Goal: Task Accomplishment & Management: Use online tool/utility

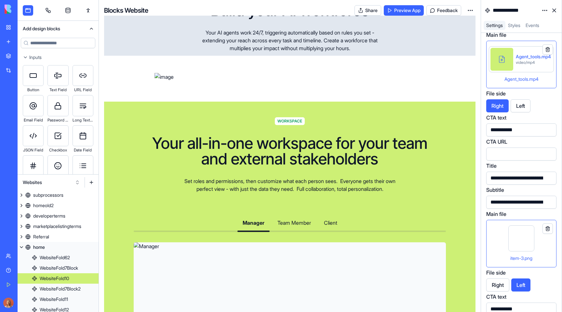
scroll to position [2022, 0]
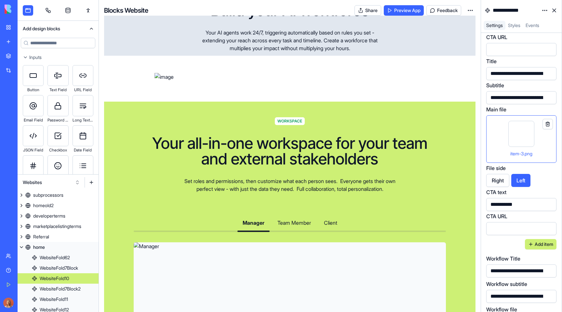
click at [547, 123] on button at bounding box center [548, 124] width 10 height 10
click at [524, 137] on div at bounding box center [522, 134] width 26 height 26
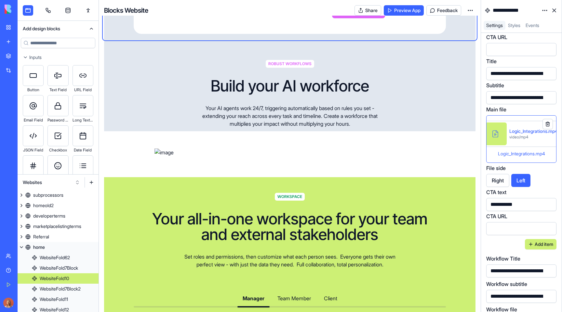
scroll to position [1265, 0]
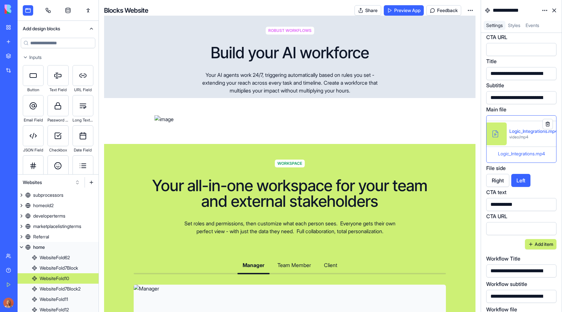
click at [527, 132] on div "Logic_Integrations.mp4" at bounding box center [534, 131] width 48 height 7
click at [549, 124] on button at bounding box center [548, 124] width 10 height 10
click at [524, 130] on div "Logic_Integrations.mp4" at bounding box center [534, 131] width 48 height 7
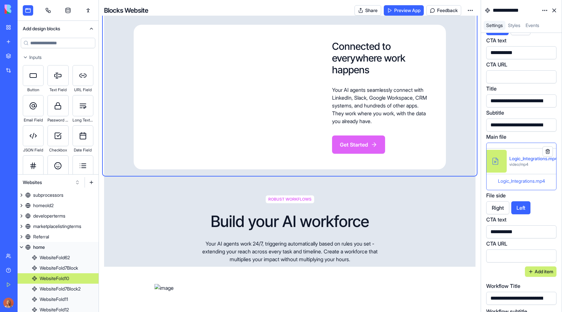
scroll to position [1885, 0]
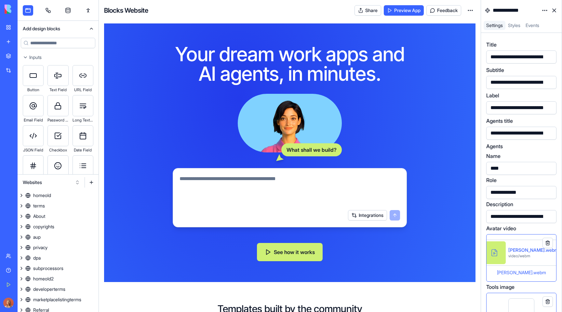
scroll to position [1885, 0]
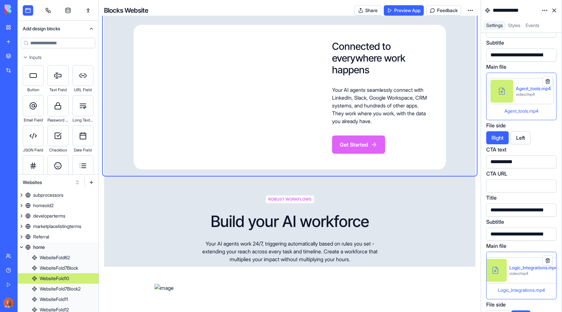
click at [550, 81] on button at bounding box center [548, 81] width 10 height 10
click at [534, 87] on div "Agent_tools.mp4" at bounding box center [533, 88] width 35 height 7
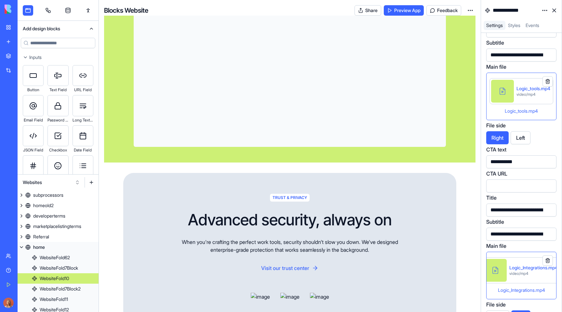
scroll to position [1570, 0]
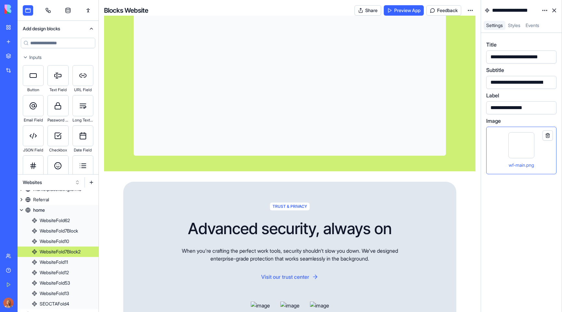
scroll to position [111, 0]
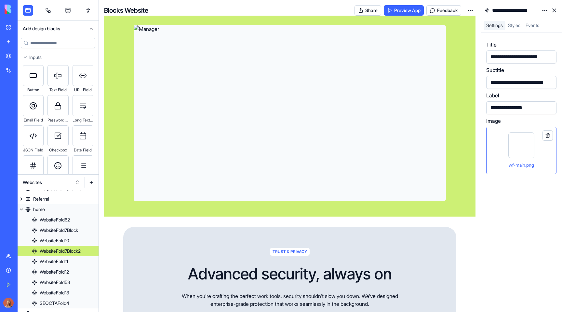
scroll to position [1475, 0]
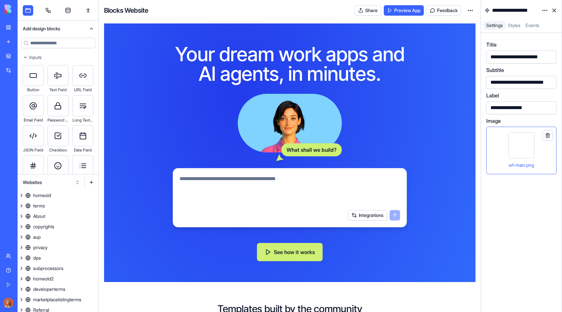
scroll to position [1186, 0]
